Goal: Navigation & Orientation: Find specific page/section

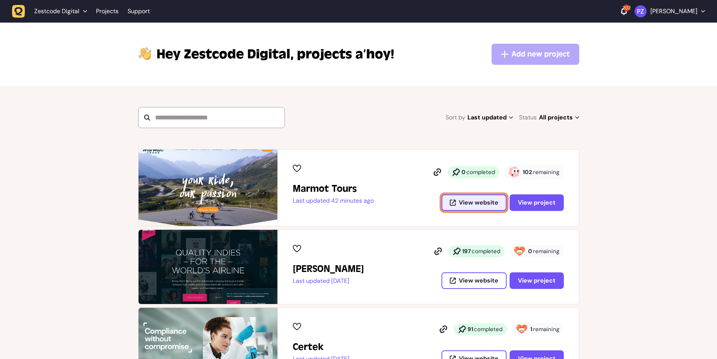
click at [480, 201] on span "View website" at bounding box center [479, 202] width 40 height 6
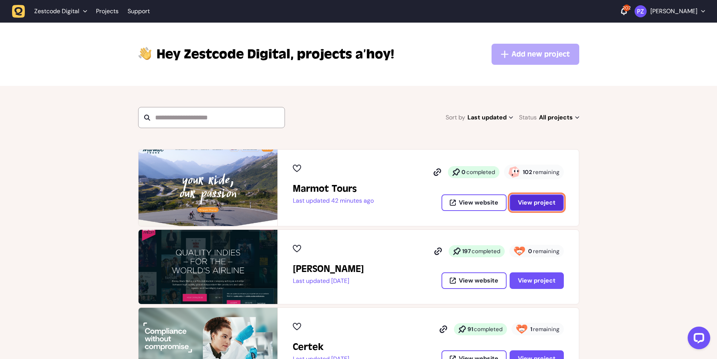
click at [529, 203] on span "View project" at bounding box center [537, 202] width 38 height 6
click at [536, 203] on span "View project" at bounding box center [537, 202] width 38 height 6
click at [533, 206] on button "View project" at bounding box center [537, 202] width 54 height 17
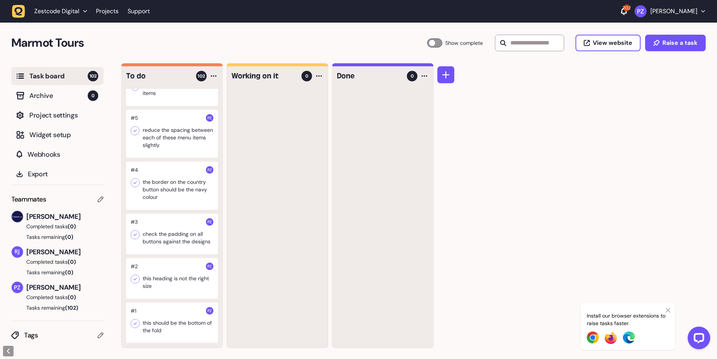
scroll to position [4747, 0]
click at [167, 325] on div at bounding box center [172, 322] width 92 height 41
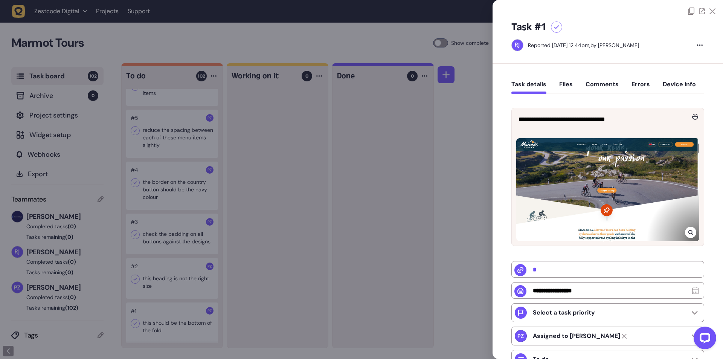
click at [620, 206] on div at bounding box center [607, 189] width 183 height 103
click at [689, 230] on icon at bounding box center [690, 232] width 5 height 6
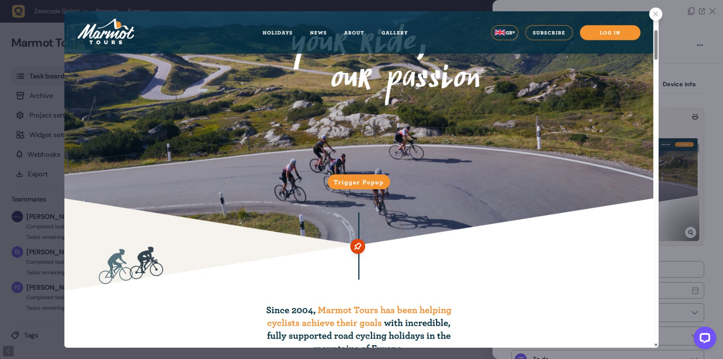
click at [656, 12] on icon at bounding box center [655, 14] width 5 height 5
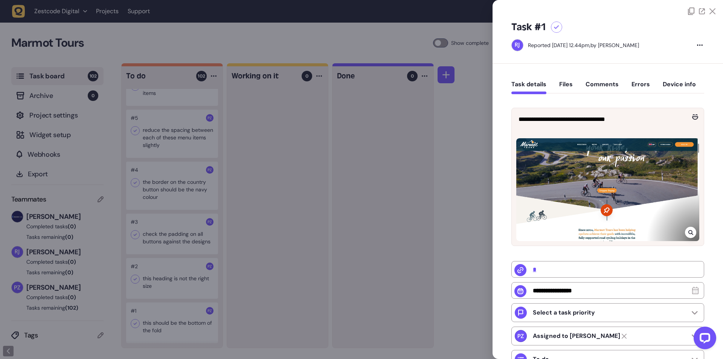
click at [173, 269] on div at bounding box center [361, 179] width 723 height 359
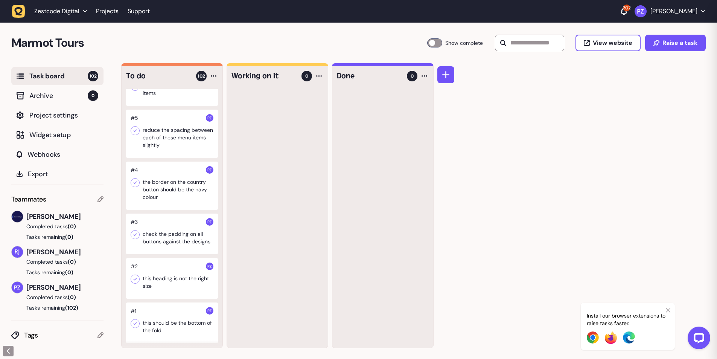
click at [149, 275] on div at bounding box center [172, 278] width 92 height 41
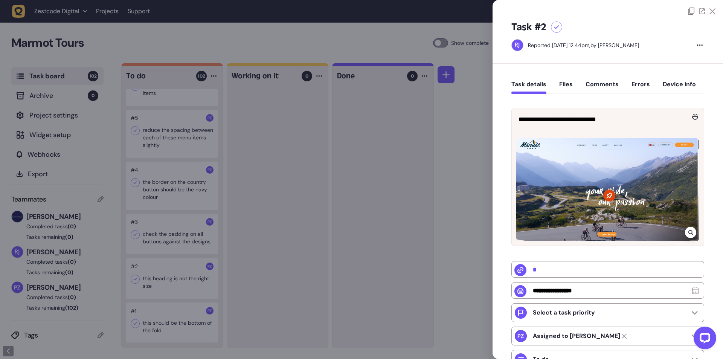
click at [170, 263] on div at bounding box center [361, 179] width 723 height 359
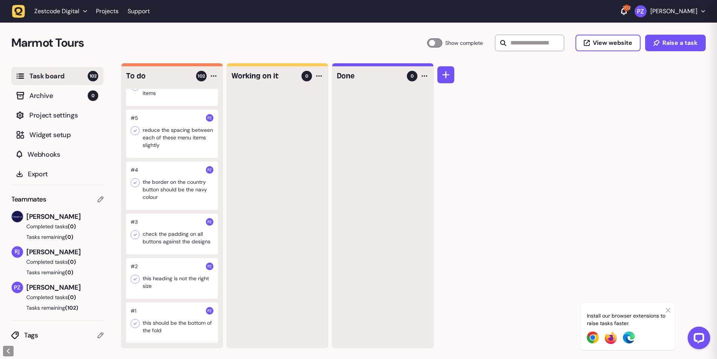
click at [161, 238] on div at bounding box center [172, 233] width 92 height 41
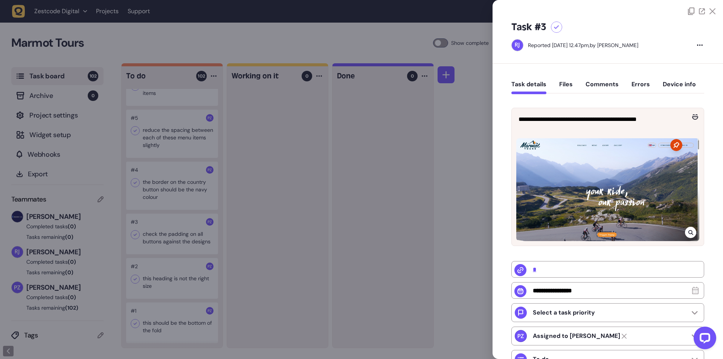
click at [411, 170] on div at bounding box center [361, 179] width 723 height 359
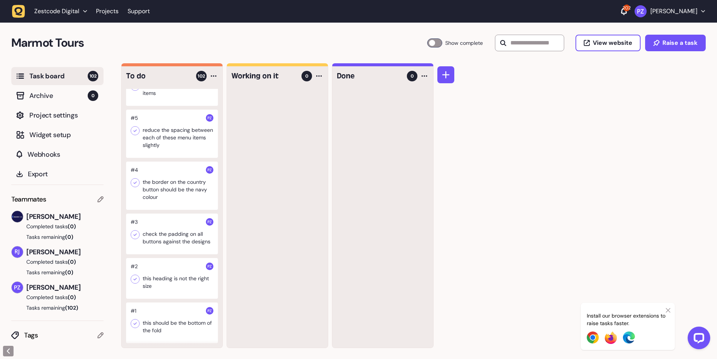
click at [172, 183] on div at bounding box center [172, 185] width 92 height 48
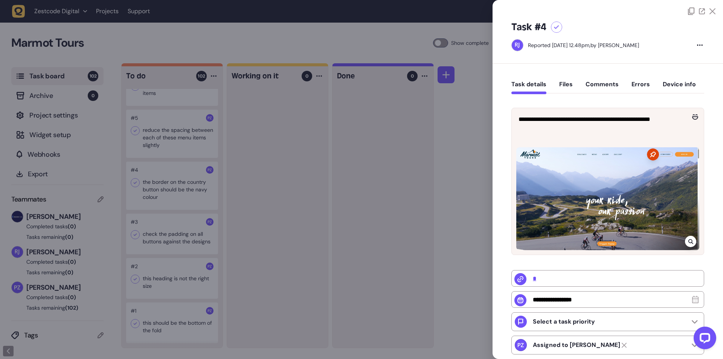
click at [688, 240] on icon at bounding box center [690, 241] width 5 height 6
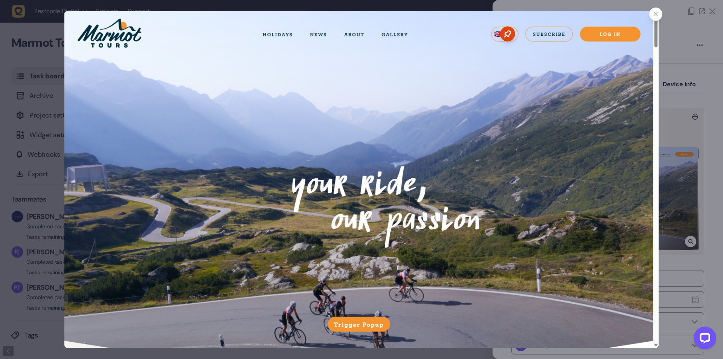
click at [656, 12] on icon at bounding box center [655, 14] width 5 height 5
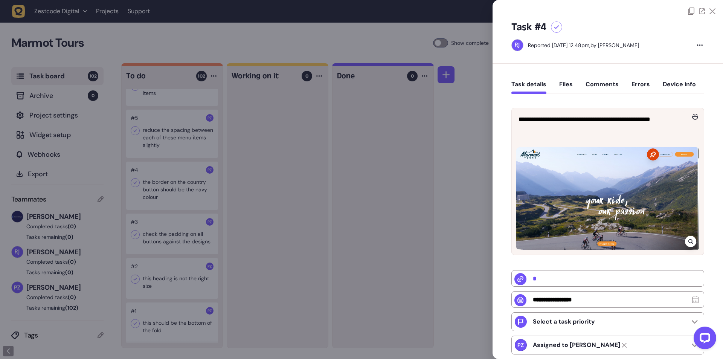
click at [337, 94] on div at bounding box center [361, 179] width 723 height 359
